Goal: Transaction & Acquisition: Purchase product/service

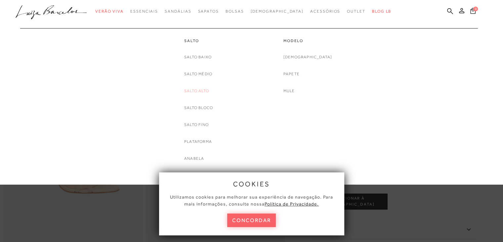
click at [199, 90] on link "Salto Alto" at bounding box center [196, 90] width 25 height 7
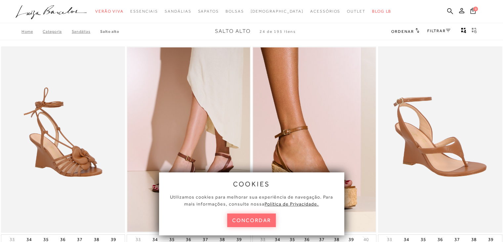
click at [261, 218] on button "concordar" at bounding box center [251, 220] width 49 height 14
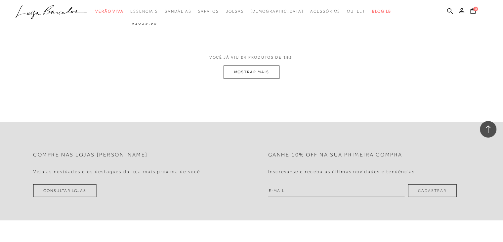
scroll to position [1391, 0]
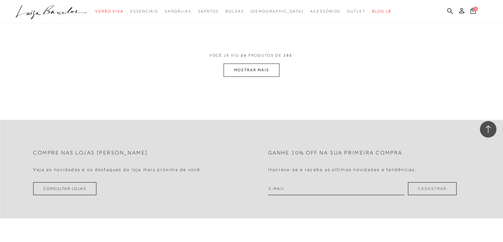
click at [450, 9] on icon at bounding box center [450, 11] width 6 height 6
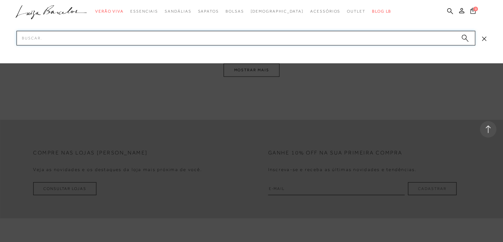
click at [256, 40] on input "Pesquisar" at bounding box center [246, 38] width 459 height 15
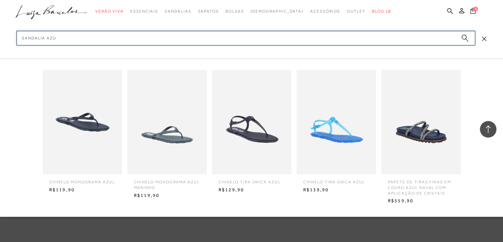
type input "sandalia azul"
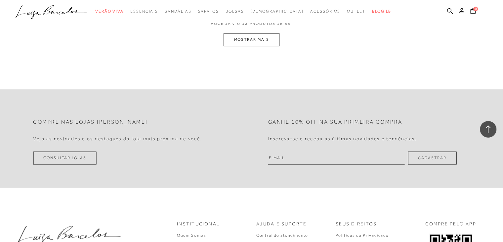
scroll to position [787, 0]
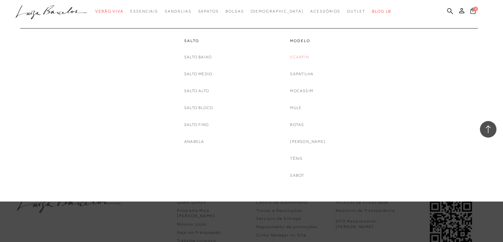
click at [301, 59] on link "Scarpin" at bounding box center [299, 57] width 19 height 7
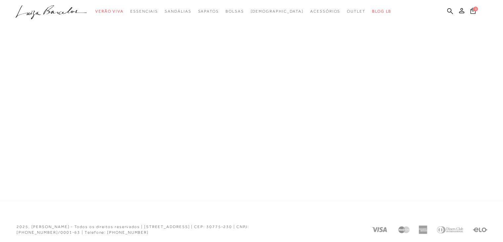
scroll to position [328, 0]
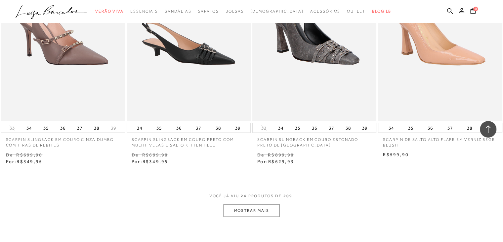
scroll to position [1270, 0]
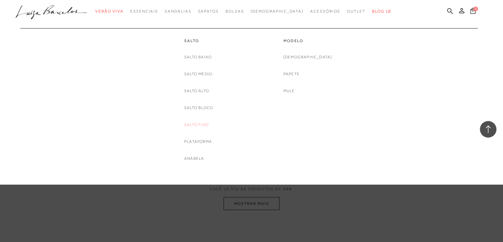
click at [200, 123] on link "Salto Fino" at bounding box center [196, 124] width 24 height 7
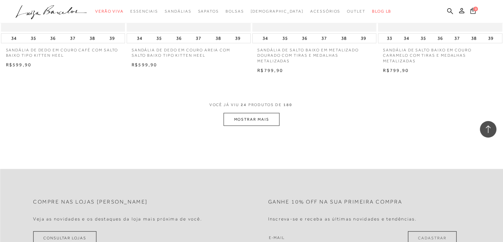
scroll to position [1384, 0]
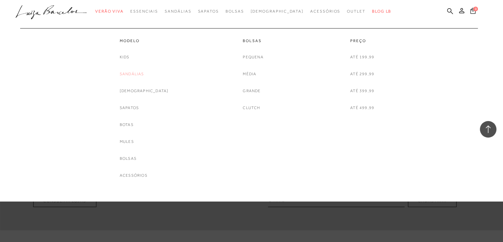
click at [144, 72] on link "Sandálias" at bounding box center [132, 73] width 24 height 7
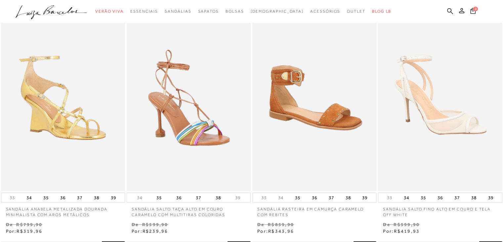
scroll to position [320, 0]
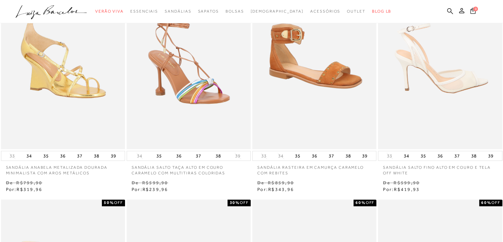
click at [450, 77] on img at bounding box center [440, 56] width 123 height 186
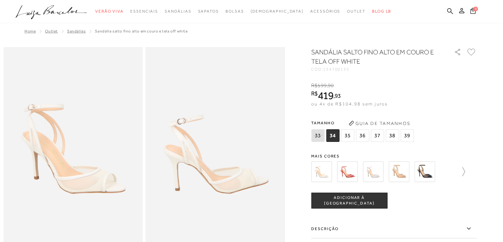
click at [465, 172] on icon at bounding box center [464, 171] width 3 height 9
click at [316, 171] on icon at bounding box center [315, 171] width 9 height 9
click at [377, 172] on img at bounding box center [373, 171] width 21 height 21
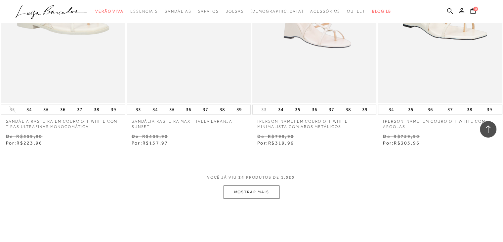
scroll to position [1314, 0]
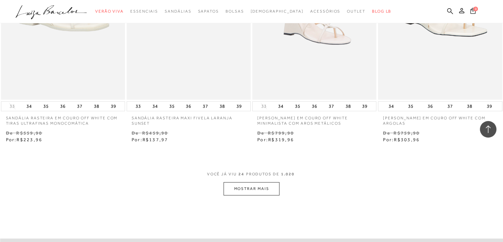
click at [264, 189] on button "MOSTRAR MAIS" at bounding box center [252, 188] width 56 height 13
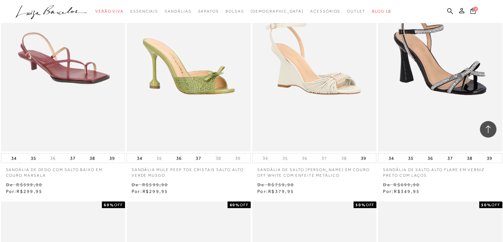
scroll to position [1972, 0]
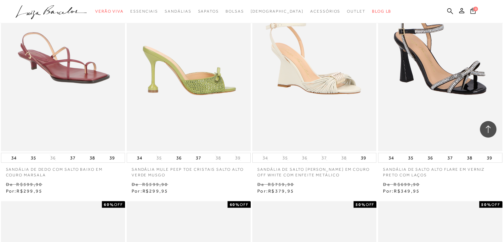
click at [207, 82] on img at bounding box center [188, 58] width 123 height 186
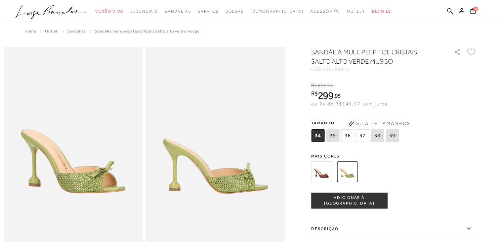
click at [322, 174] on img at bounding box center [321, 171] width 21 height 21
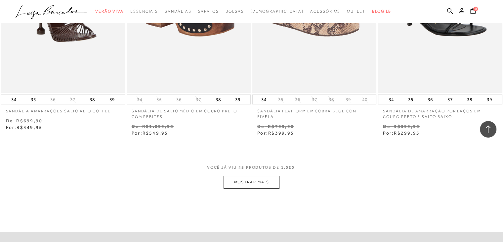
scroll to position [2748, 0]
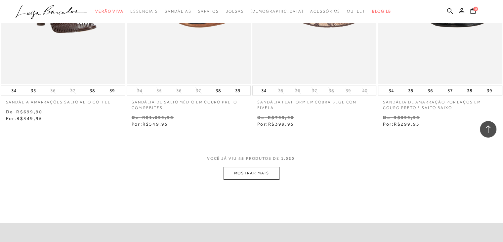
click at [267, 174] on button "MOSTRAR MAIS" at bounding box center [252, 172] width 56 height 13
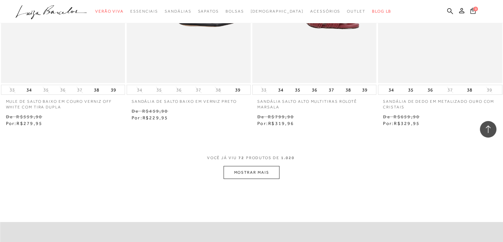
scroll to position [4168, 0]
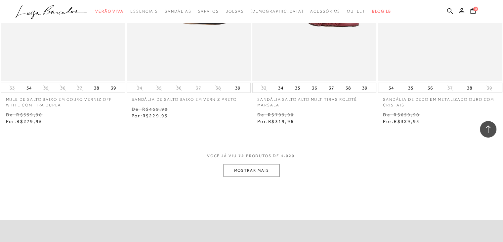
click at [260, 171] on button "MOSTRAR MAIS" at bounding box center [252, 170] width 56 height 13
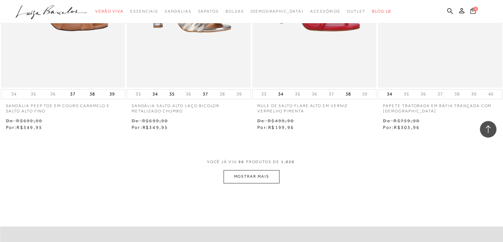
scroll to position [5586, 0]
click at [266, 170] on button "MOSTRAR MAIS" at bounding box center [252, 175] width 56 height 13
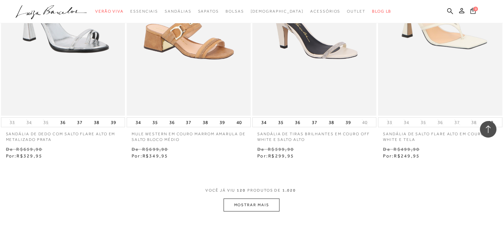
scroll to position [6977, 0]
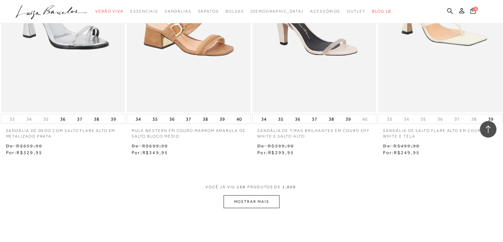
click at [253, 195] on button "MOSTRAR MAIS" at bounding box center [252, 201] width 56 height 13
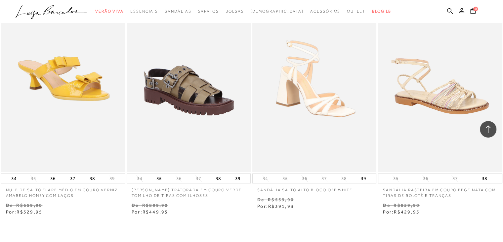
scroll to position [8360, 0]
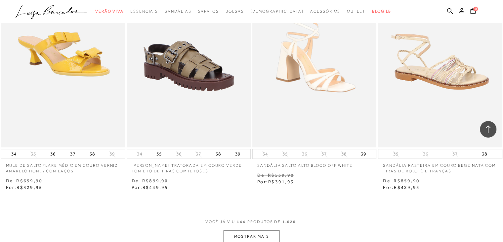
click at [257, 231] on button "MOSTRAR MAIS" at bounding box center [252, 236] width 56 height 13
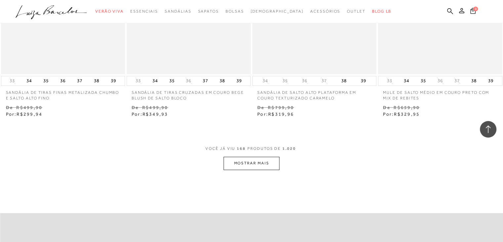
scroll to position [9880, 0]
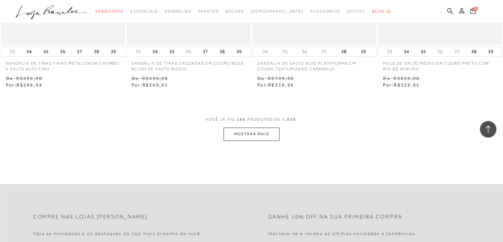
click at [258, 128] on button "MOSTRAR MAIS" at bounding box center [252, 133] width 56 height 13
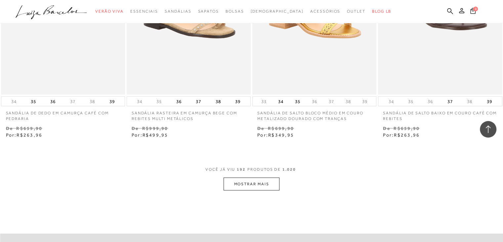
scroll to position [11291, 0]
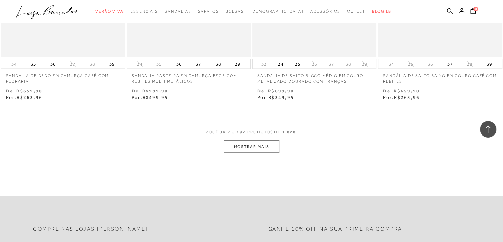
click at [250, 140] on button "MOSTRAR MAIS" at bounding box center [252, 146] width 56 height 13
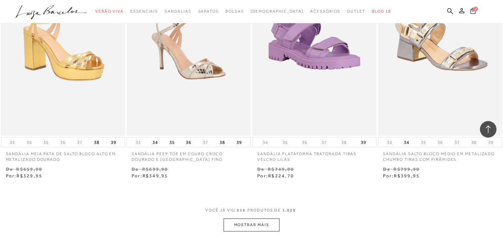
scroll to position [12663, 0]
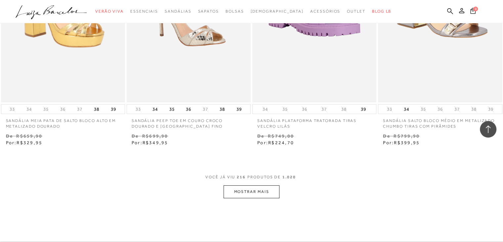
click at [252, 185] on button "MOSTRAR MAIS" at bounding box center [252, 191] width 56 height 13
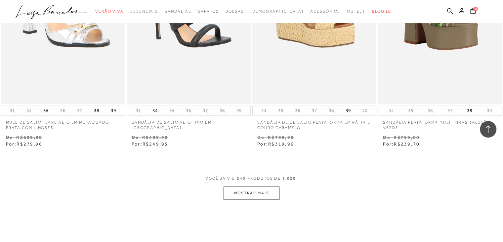
scroll to position [14106, 0]
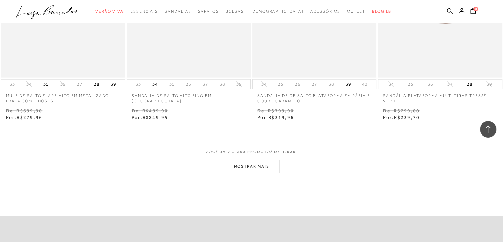
click at [251, 161] on button "MOSTRAR MAIS" at bounding box center [252, 166] width 56 height 13
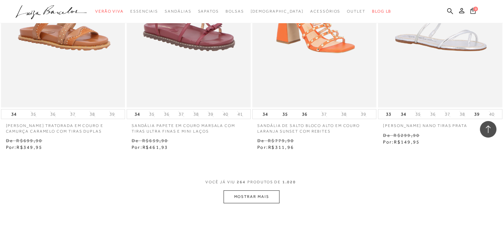
scroll to position [15499, 0]
click at [246, 190] on button "MOSTRAR MAIS" at bounding box center [252, 196] width 56 height 13
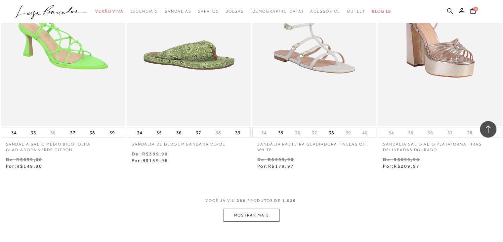
scroll to position [16962, 0]
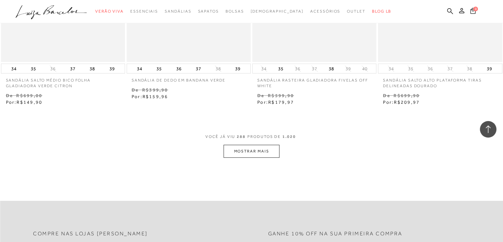
click at [261, 145] on button "MOSTRAR MAIS" at bounding box center [252, 151] width 56 height 13
click at [261, 141] on div "Loading..." at bounding box center [251, 121] width 503 height 242
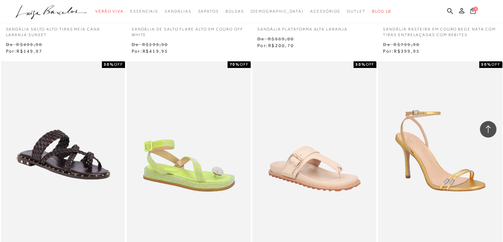
scroll to position [17747, 0]
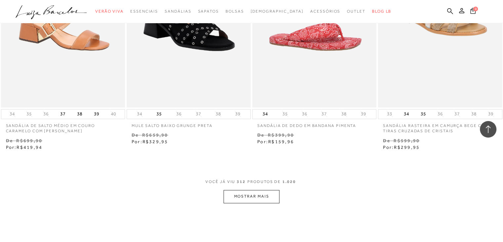
scroll to position [18338, 0]
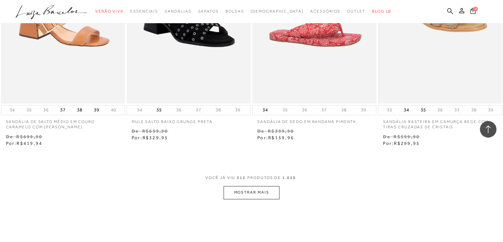
click at [261, 186] on button "MOSTRAR MAIS" at bounding box center [252, 192] width 56 height 13
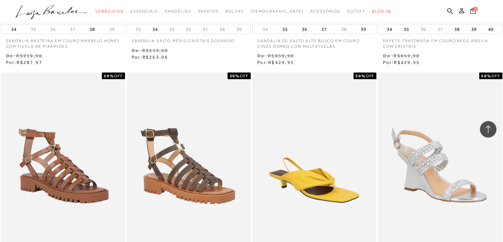
scroll to position [19751, 0]
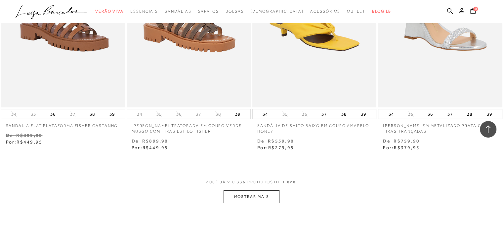
click at [257, 190] on button "MOSTRAR MAIS" at bounding box center [252, 196] width 56 height 13
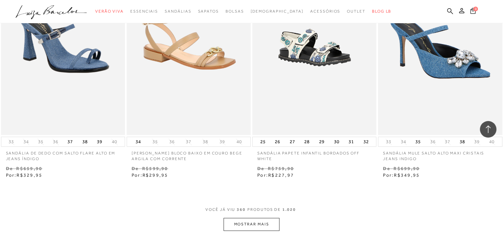
scroll to position [21168, 0]
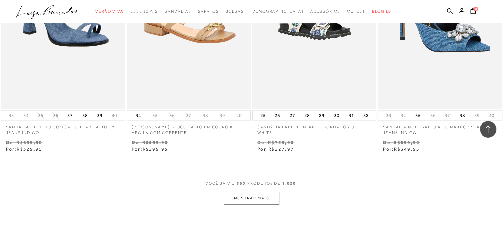
click at [240, 191] on button "MOSTRAR MAIS" at bounding box center [252, 197] width 56 height 13
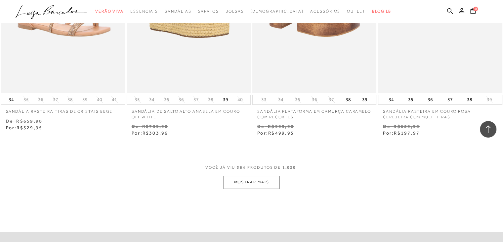
scroll to position [22621, 0]
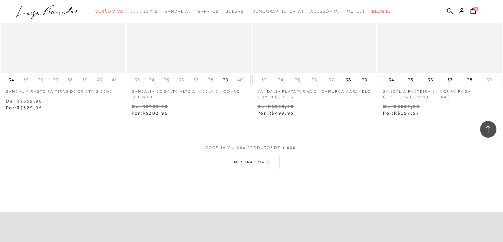
click at [257, 156] on button "MOSTRAR MAIS" at bounding box center [252, 162] width 56 height 13
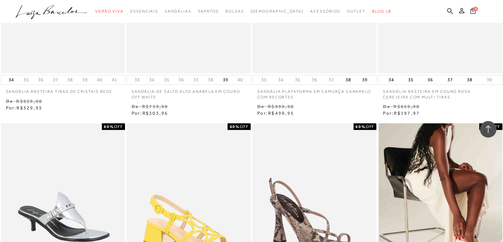
click at [435, 158] on img at bounding box center [440, 216] width 123 height 186
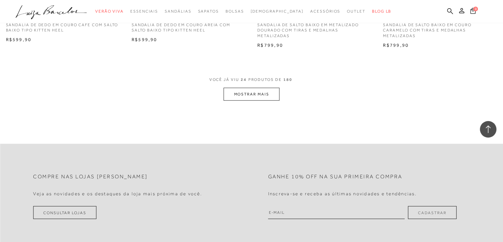
scroll to position [1442, 0]
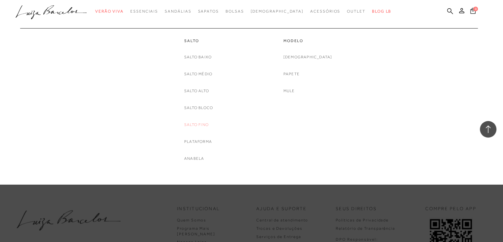
click at [201, 126] on link "Salto Fino" at bounding box center [196, 124] width 24 height 7
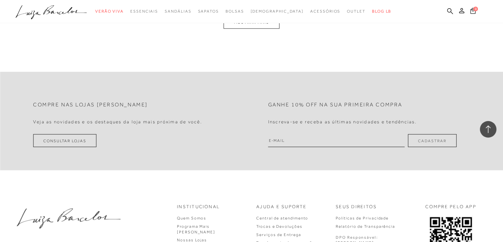
scroll to position [1233, 0]
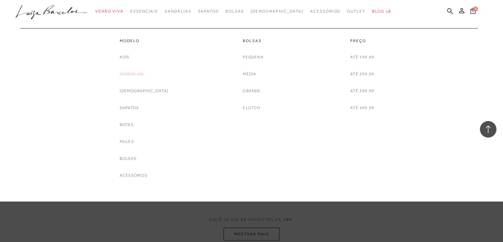
click at [144, 75] on link "Sandálias" at bounding box center [132, 73] width 24 height 7
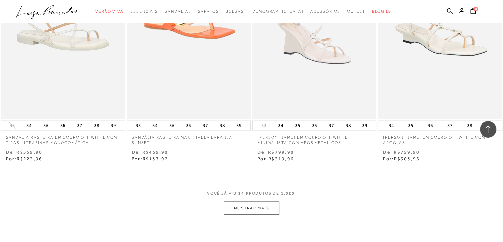
scroll to position [1301, 0]
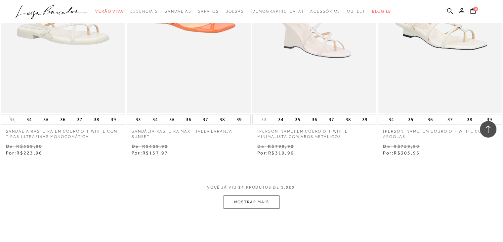
click at [258, 199] on button "MOSTRAR MAIS" at bounding box center [252, 201] width 56 height 13
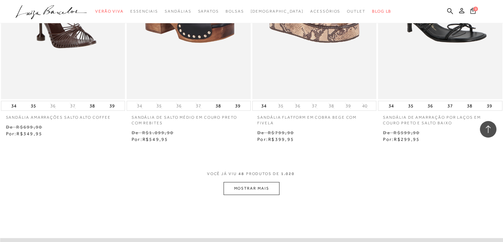
scroll to position [2733, 0]
click at [272, 190] on button "MOSTRAR MAIS" at bounding box center [252, 187] width 56 height 13
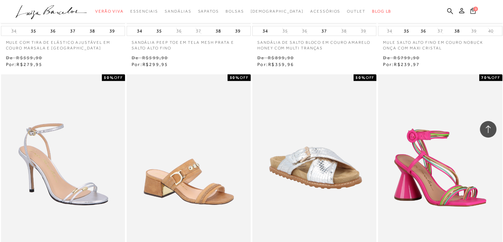
scroll to position [3138, 0]
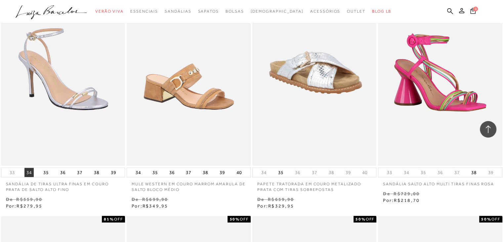
click at [27, 172] on button "34" at bounding box center [28, 171] width 9 height 9
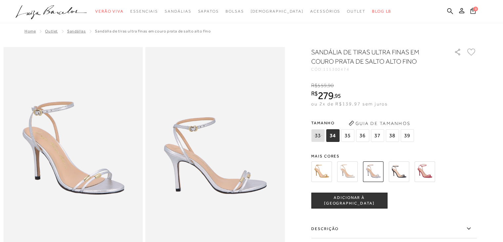
click at [320, 167] on img at bounding box center [321, 171] width 21 height 21
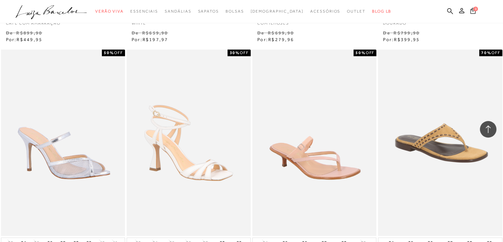
scroll to position [4225, 0]
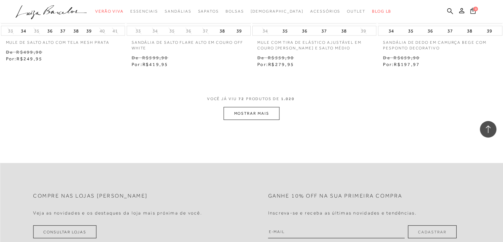
click at [250, 112] on button "MOSTRAR MAIS" at bounding box center [252, 113] width 56 height 13
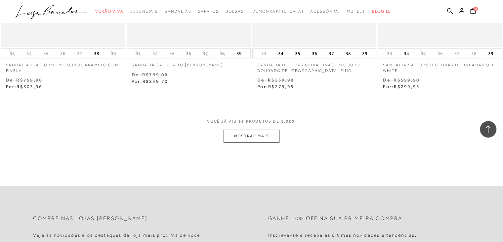
scroll to position [5633, 0]
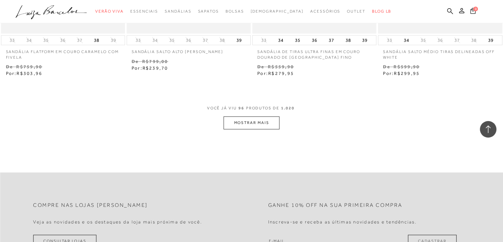
click at [260, 118] on button "MOSTRAR MAIS" at bounding box center [252, 122] width 56 height 13
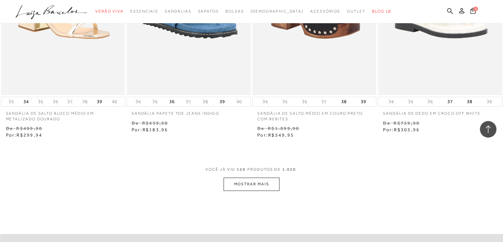
scroll to position [7013, 0]
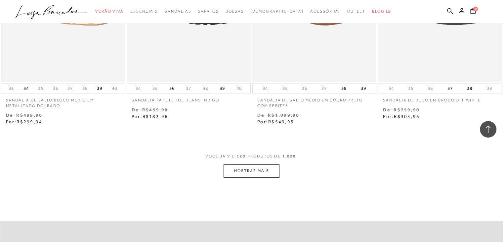
click at [253, 166] on button "MOSTRAR MAIS" at bounding box center [252, 170] width 56 height 13
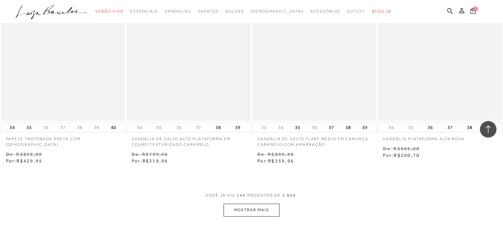
scroll to position [8398, 0]
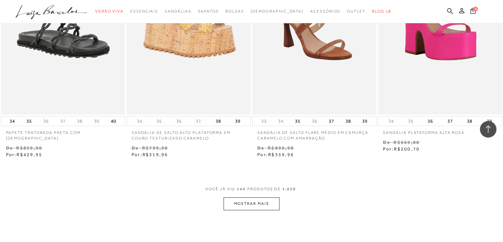
click at [263, 198] on button "MOSTRAR MAIS" at bounding box center [252, 203] width 56 height 13
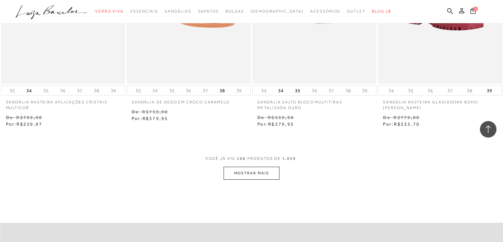
scroll to position [9878, 0]
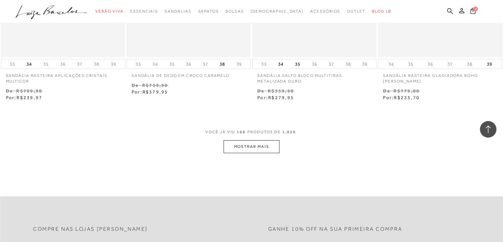
click at [247, 140] on button "MOSTRAR MAIS" at bounding box center [252, 146] width 56 height 13
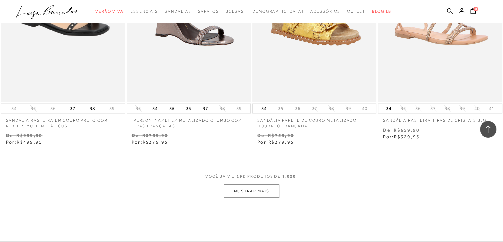
scroll to position [11261, 0]
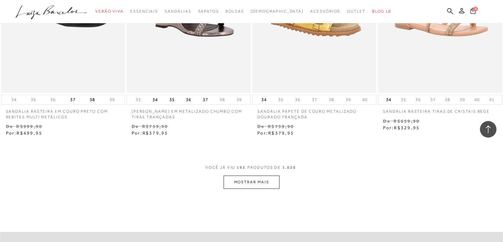
click at [259, 175] on button "MOSTRAR MAIS" at bounding box center [252, 181] width 56 height 13
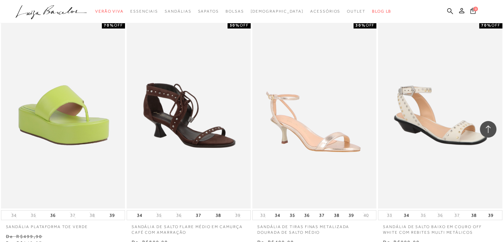
scroll to position [12659, 0]
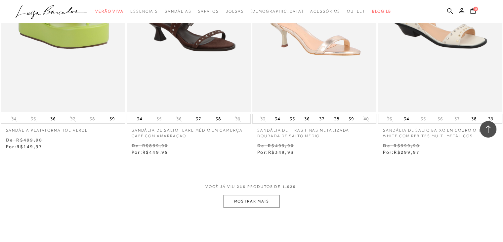
click at [255, 195] on button "MOSTRAR MAIS" at bounding box center [252, 201] width 56 height 13
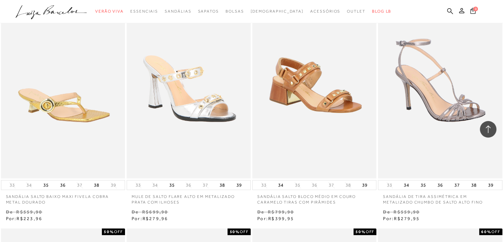
scroll to position [13069, 0]
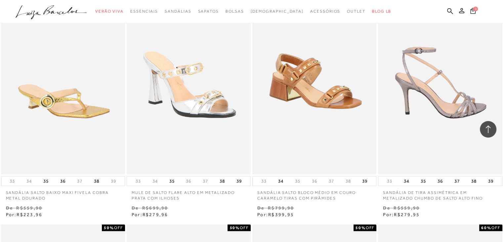
click at [444, 93] on img at bounding box center [440, 81] width 123 height 186
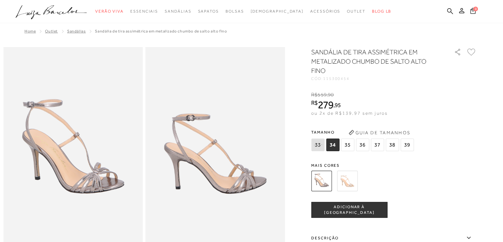
click at [348, 180] on img at bounding box center [347, 180] width 21 height 21
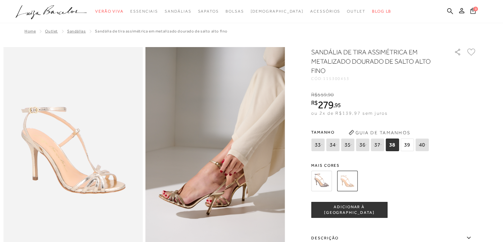
click at [323, 182] on img at bounding box center [321, 180] width 21 height 21
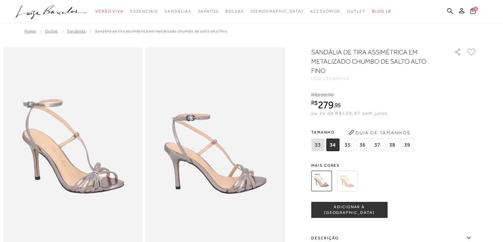
click at [334, 143] on span "34" at bounding box center [332, 144] width 13 height 13
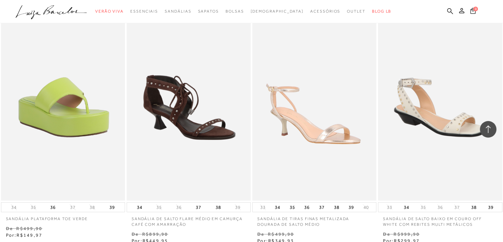
scroll to position [12782, 0]
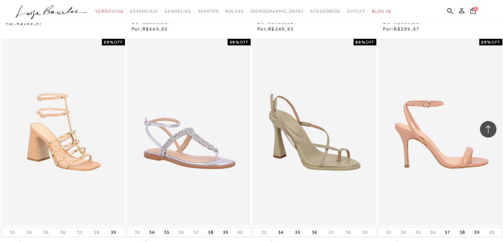
click at [416, 124] on img at bounding box center [440, 132] width 123 height 186
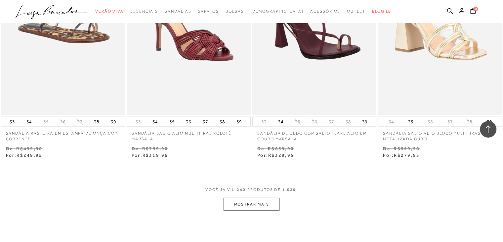
scroll to position [14098, 0]
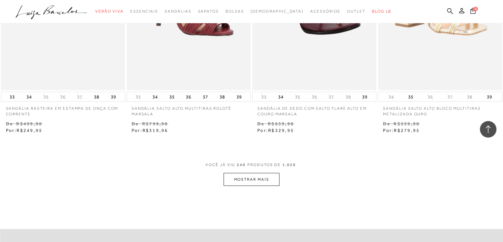
click at [257, 173] on button "MOSTRAR MAIS" at bounding box center [252, 179] width 56 height 13
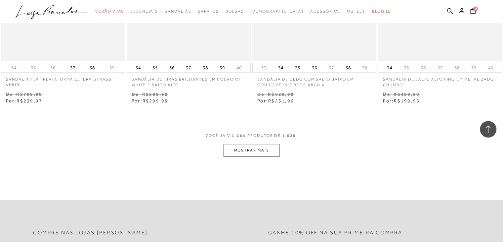
scroll to position [15547, 0]
click at [250, 142] on button "MOSTRAR MAIS" at bounding box center [252, 148] width 56 height 13
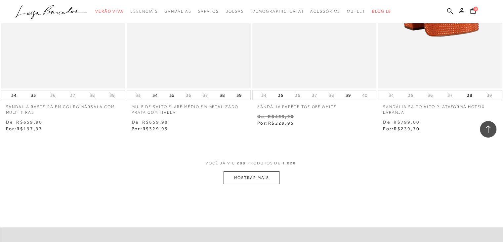
scroll to position [16943, 0]
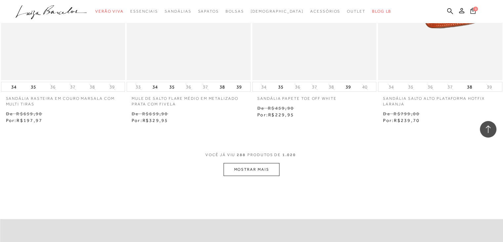
click at [251, 163] on button "MOSTRAR MAIS" at bounding box center [252, 169] width 56 height 13
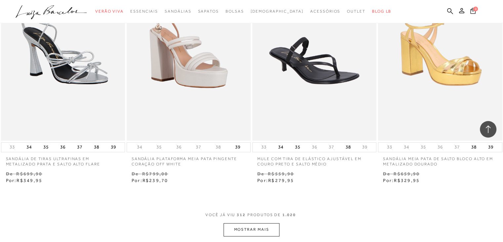
scroll to position [18349, 0]
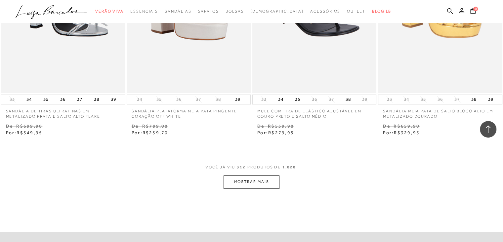
click at [265, 175] on button "MOSTRAR MAIS" at bounding box center [252, 181] width 56 height 13
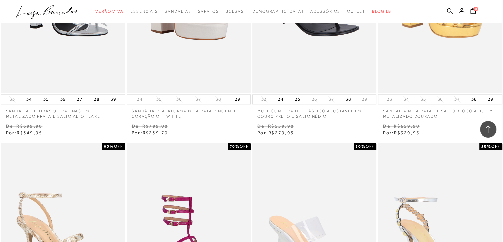
scroll to position [18358, 0]
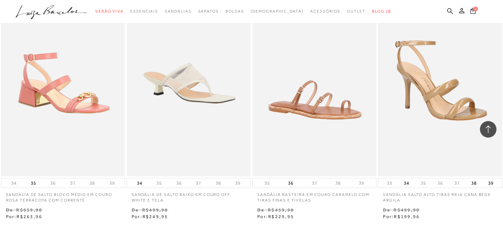
scroll to position [19808, 0]
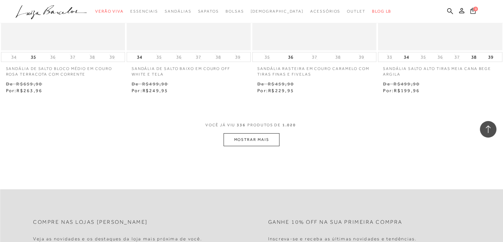
click at [253, 133] on button "MOSTRAR MAIS" at bounding box center [252, 139] width 56 height 13
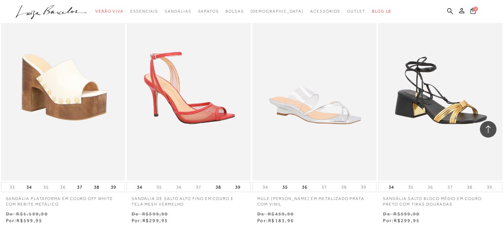
scroll to position [21158, 0]
